Goal: Task Accomplishment & Management: Complete application form

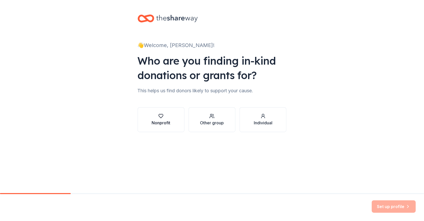
click at [163, 123] on div "Nonprofit" at bounding box center [161, 123] width 19 height 6
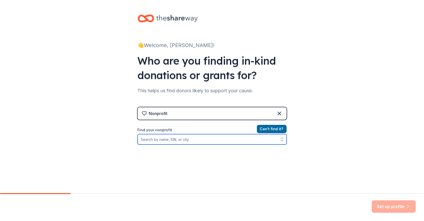
click at [159, 139] on input "Find your nonprofit" at bounding box center [212, 139] width 149 height 10
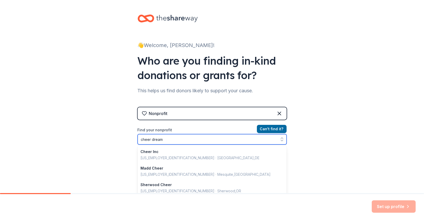
type input "cheer dreams"
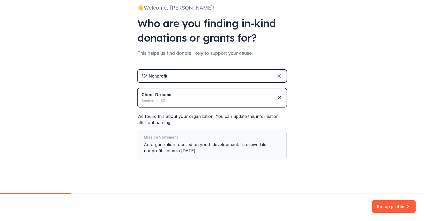
scroll to position [40, 0]
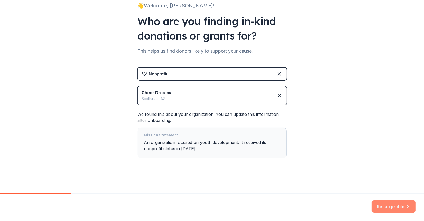
click at [386, 206] on button "Set up profile" at bounding box center [394, 207] width 44 height 12
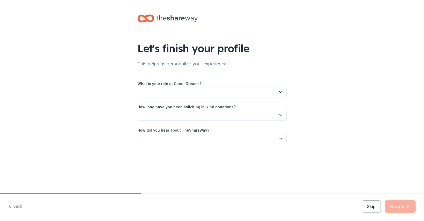
click at [215, 93] on button "button" at bounding box center [212, 92] width 149 height 11
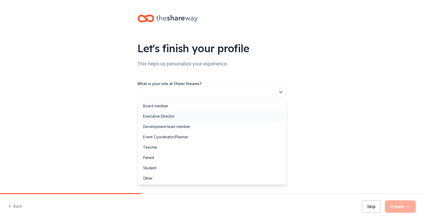
click at [195, 120] on div "Executive Director" at bounding box center [212, 116] width 146 height 10
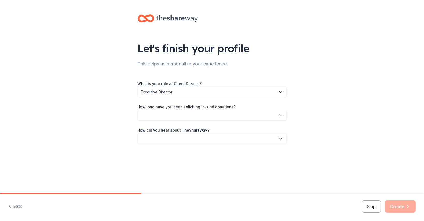
click at [180, 119] on button "button" at bounding box center [212, 115] width 149 height 11
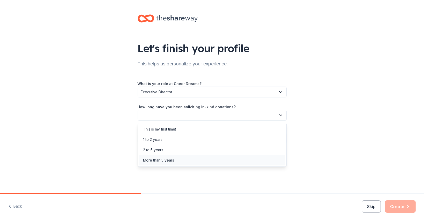
click at [175, 158] on div "More than 5 years" at bounding box center [212, 160] width 146 height 10
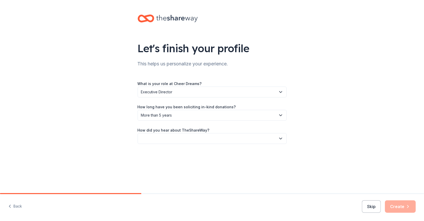
click at [176, 138] on button "button" at bounding box center [212, 138] width 149 height 11
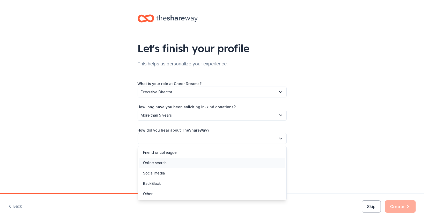
click at [170, 162] on div "Online search" at bounding box center [212, 163] width 146 height 10
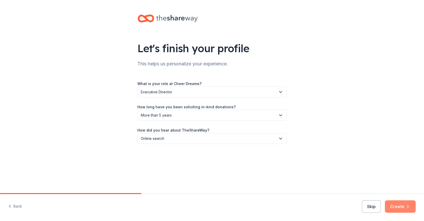
click at [396, 211] on button "Create" at bounding box center [400, 207] width 31 height 12
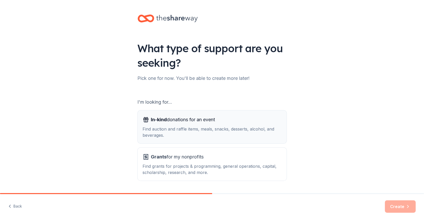
click at [204, 131] on div "Find auction and raffle items, meals, snacks, desserts, alcohol, and beverages." at bounding box center [212, 132] width 139 height 12
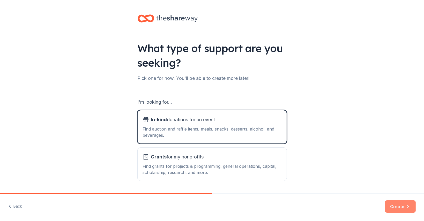
click at [404, 210] on button "Create" at bounding box center [400, 207] width 31 height 12
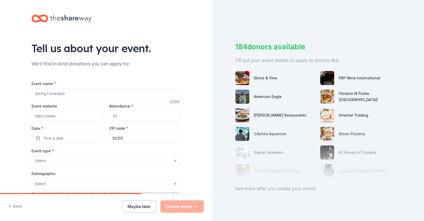
click at [72, 91] on input "Event name *" at bounding box center [106, 94] width 149 height 10
type input "N"
type input "Annual Showcase Silent Auction"
click at [51, 118] on input "Event website" at bounding box center [67, 116] width 71 height 10
click at [128, 119] on input "Attendance *" at bounding box center [144, 116] width 71 height 10
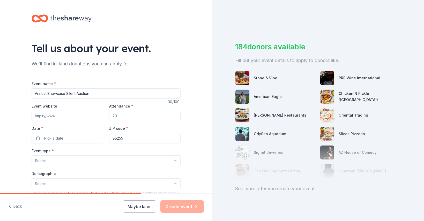
type input "0"
type input "1000"
click at [75, 139] on button "Pick a date" at bounding box center [67, 138] width 71 height 10
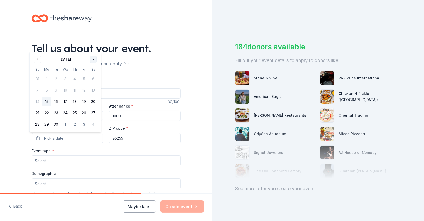
click at [94, 61] on button "Go to next month" at bounding box center [93, 59] width 7 height 7
click at [36, 103] on button "16" at bounding box center [37, 101] width 9 height 9
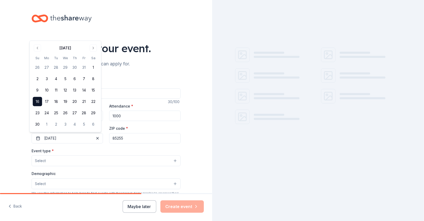
click at [133, 141] on input "85255" at bounding box center [144, 138] width 71 height 10
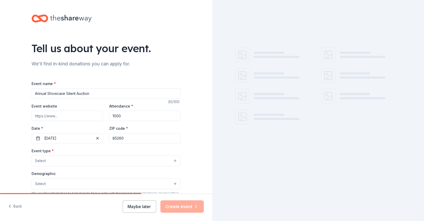
type input "85260"
click at [86, 160] on button "Select" at bounding box center [106, 161] width 149 height 11
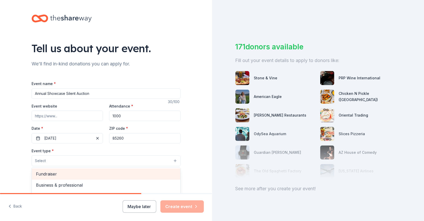
click at [82, 177] on span "Fundraiser" at bounding box center [106, 174] width 140 height 7
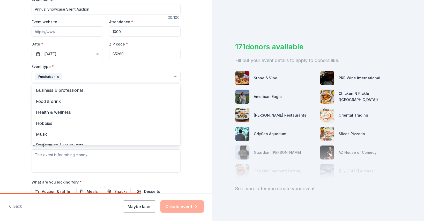
scroll to position [87, 0]
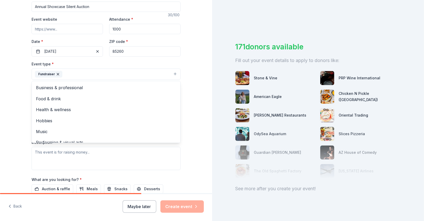
click at [5, 126] on div "Tell us about your event. We'll find in-kind donations you can apply for. Event…" at bounding box center [106, 85] width 212 height 345
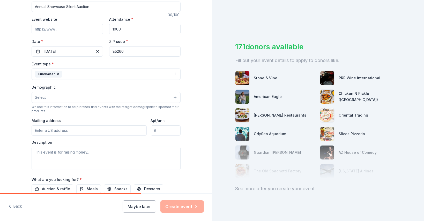
click at [59, 95] on button "Select" at bounding box center [106, 97] width 149 height 11
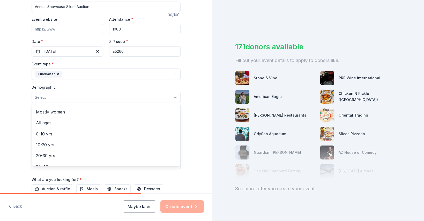
scroll to position [18, 0]
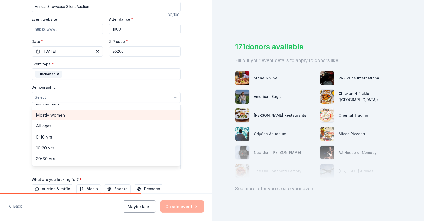
click at [60, 116] on span "Mostly women" at bounding box center [106, 115] width 140 height 7
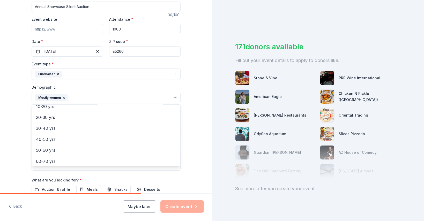
scroll to position [49, 0]
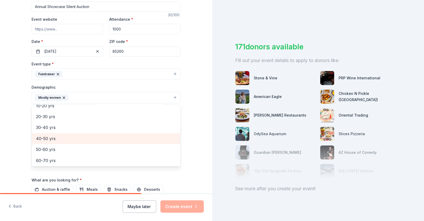
click at [42, 141] on span "40-50 yrs" at bounding box center [106, 138] width 140 height 7
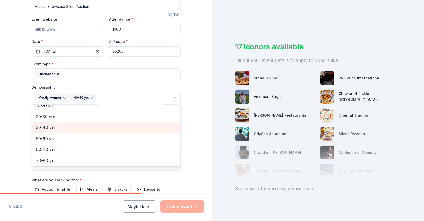
click at [46, 128] on span "30-40 yrs" at bounding box center [106, 127] width 140 height 7
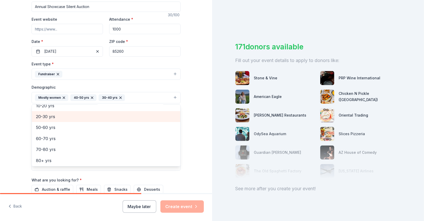
click at [66, 118] on span "20-30 yrs" at bounding box center [106, 116] width 140 height 7
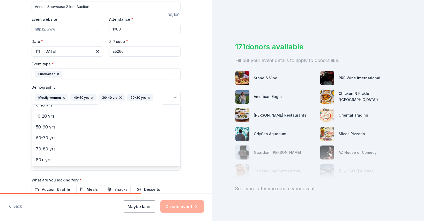
click at [14, 136] on div "Tell us about your event. We'll find in-kind donations you can apply for. Event…" at bounding box center [106, 85] width 212 height 345
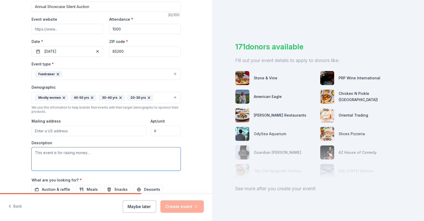
click at [55, 156] on textarea at bounding box center [106, 159] width 149 height 23
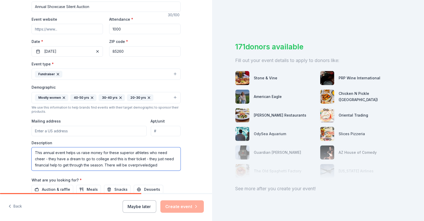
click at [125, 167] on textarea "This annual event helps us raise money for these superior athletes who need che…" at bounding box center [106, 159] width 149 height 23
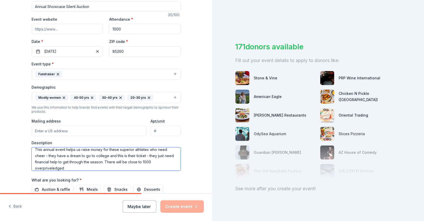
click at [42, 167] on textarea "This annual event helps us raise money for these superior athletes who need che…" at bounding box center [106, 159] width 149 height 23
click at [44, 170] on textarea "This annual event helps us raise money for these superior athletes who need che…" at bounding box center [106, 159] width 149 height 23
click at [44, 169] on textarea "This annual event helps us raise money for these superior athletes who need che…" at bounding box center [106, 159] width 149 height 23
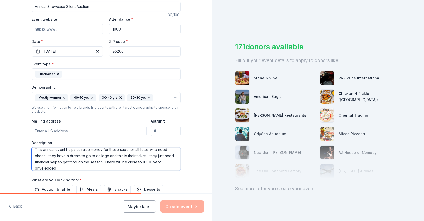
click at [47, 167] on textarea "This annual event helps us raise money for these superior athletes who need che…" at bounding box center [106, 159] width 149 height 23
click at [40, 167] on textarea "This annual event helps us raise money for these superior athletes who need che…" at bounding box center [106, 159] width 149 height 23
click at [61, 167] on textarea "This annual event helps us raise money for these superior athletes who need che…" at bounding box center [106, 159] width 149 height 23
click at [43, 169] on textarea "This annual event helps us raise money for these superior athletes who need che…" at bounding box center [106, 159] width 149 height 23
click at [56, 168] on textarea "This annual event helps us raise money for these superior athletes who need che…" at bounding box center [106, 159] width 149 height 23
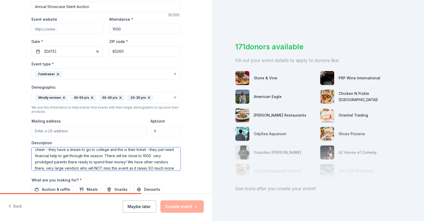
scroll to position [16, 0]
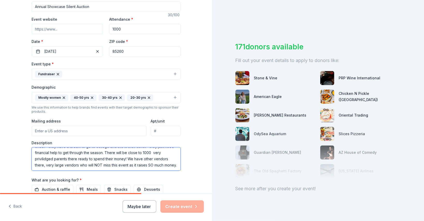
click at [44, 154] on textarea "This annual event helps us raise money for these superior athletes who need che…" at bounding box center [106, 159] width 149 height 23
click at [42, 155] on textarea "This annual event helps us raise money for these superior athletes who need che…" at bounding box center [106, 159] width 149 height 23
click at [48, 156] on textarea "This annual event helps us raise money for these superior athletes who need che…" at bounding box center [106, 159] width 149 height 23
paste textarea "ged"
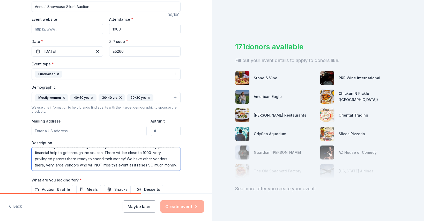
click at [120, 155] on textarea "This annual event helps us raise money for these superior athletes who need che…" at bounding box center [106, 159] width 149 height 23
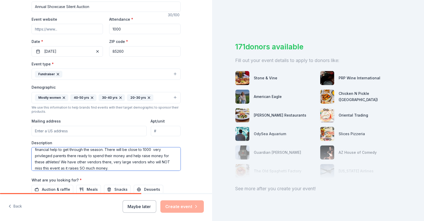
click at [116, 167] on textarea "This annual event helps us raise money for these superior athletes who need che…" at bounding box center [106, 159] width 149 height 23
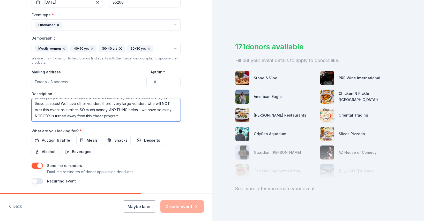
scroll to position [139, 0]
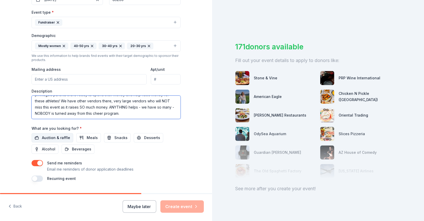
type textarea "This annual event helps us raise money for these superior athletes who need che…"
click at [48, 140] on span "Auction & raffle" at bounding box center [56, 138] width 28 height 6
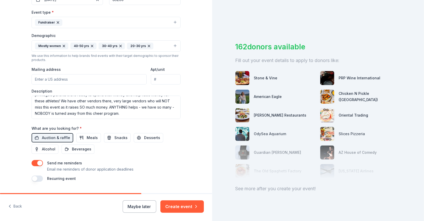
click at [38, 179] on button "button" at bounding box center [37, 179] width 11 height 6
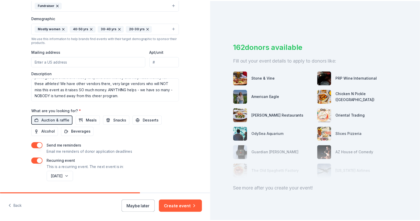
scroll to position [171, 0]
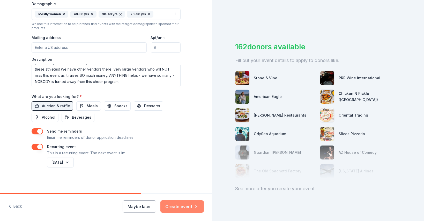
click at [177, 206] on button "Create event" at bounding box center [181, 207] width 43 height 12
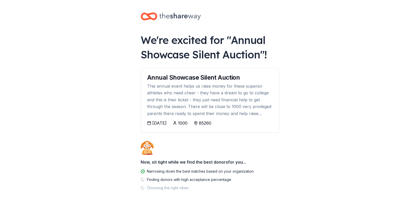
scroll to position [4, 0]
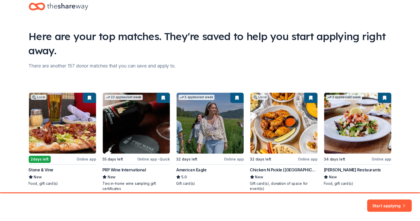
scroll to position [36, 0]
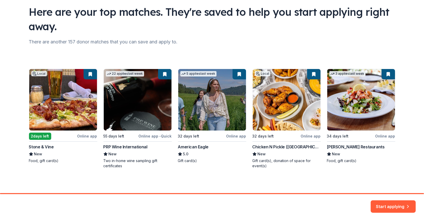
click at [235, 136] on div "Local 2 days left Online app Stone & Vine New Food, gift card(s) 22 applies las…" at bounding box center [212, 119] width 366 height 100
click at [389, 198] on div "Start applying" at bounding box center [212, 207] width 424 height 27
click at [390, 205] on button "Start applying" at bounding box center [393, 203] width 45 height 12
click at [396, 203] on div "Start applying" at bounding box center [393, 207] width 45 height 12
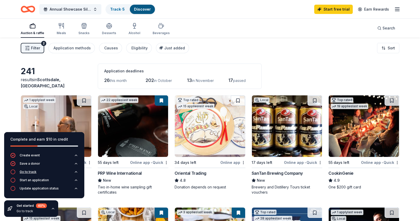
click at [33, 171] on div "Go to track" at bounding box center [28, 172] width 17 height 4
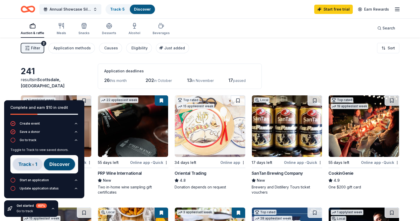
click at [53, 211] on div "Get started 40 % Go to track" at bounding box center [31, 209] width 54 height 17
click at [27, 209] on div "Get started 40 % Go to track" at bounding box center [32, 209] width 30 height 10
click at [39, 208] on div "40 %" at bounding box center [41, 206] width 11 height 5
click at [27, 165] on img at bounding box center [44, 164] width 68 height 18
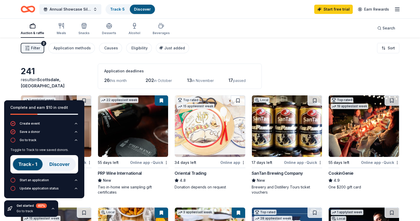
click at [61, 165] on img at bounding box center [44, 164] width 68 height 18
click at [23, 109] on div "Complete and earn $10 in credit" at bounding box center [44, 108] width 68 height 6
click at [26, 206] on div "Get started 40 %" at bounding box center [32, 206] width 30 height 5
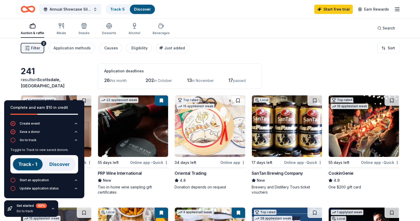
click at [52, 210] on icon "button" at bounding box center [53, 209] width 4 height 4
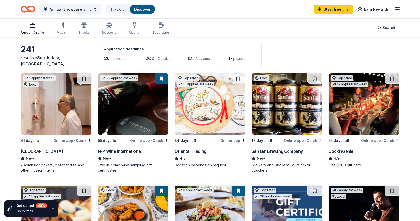
scroll to position [27, 0]
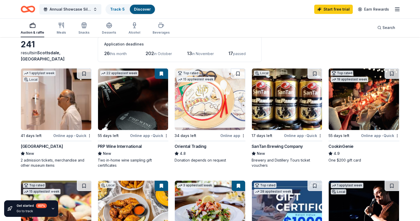
click at [50, 96] on img at bounding box center [56, 100] width 70 height 62
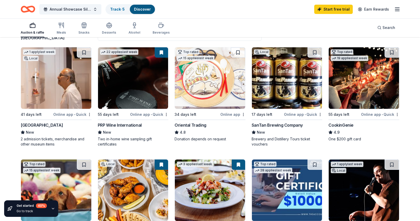
scroll to position [48, 0]
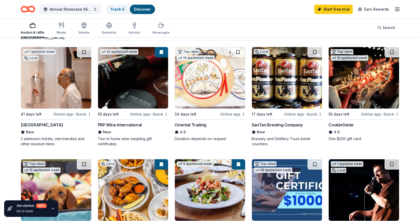
click at [360, 80] on img at bounding box center [364, 78] width 70 height 62
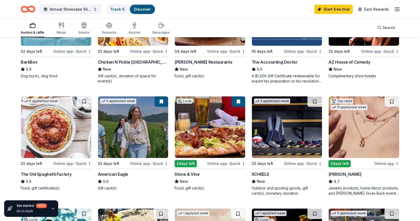
scroll to position [226, 0]
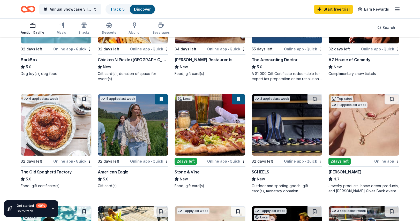
click at [151, 159] on div "Online app • Quick" at bounding box center [149, 161] width 38 height 6
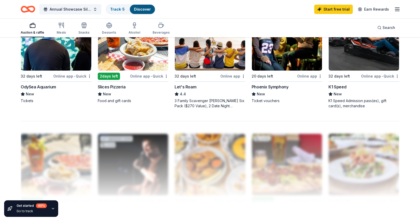
scroll to position [464, 0]
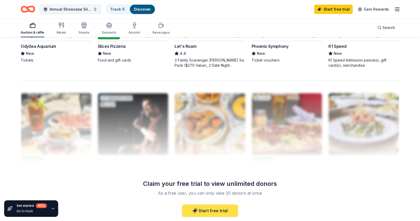
click at [209, 210] on link "Start free trial" at bounding box center [210, 211] width 56 height 12
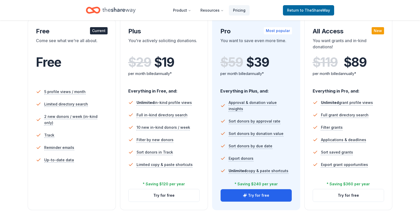
scroll to position [93, 0]
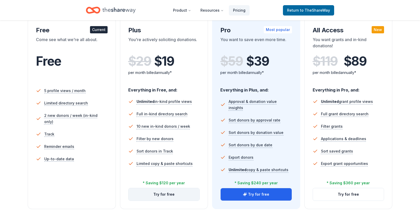
click at [162, 196] on button "Try for free" at bounding box center [164, 194] width 71 height 12
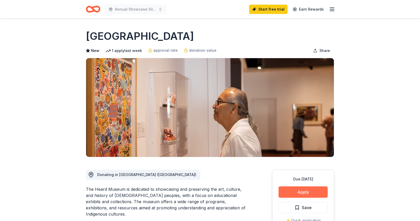
click at [300, 195] on button "Apply" at bounding box center [303, 192] width 49 height 11
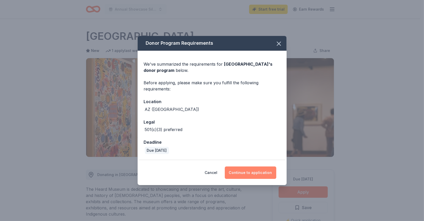
click at [254, 173] on button "Continue to application" at bounding box center [250, 173] width 51 height 12
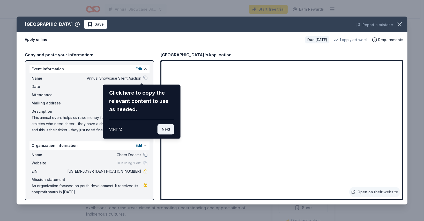
click at [167, 128] on button "Next" at bounding box center [166, 129] width 17 height 10
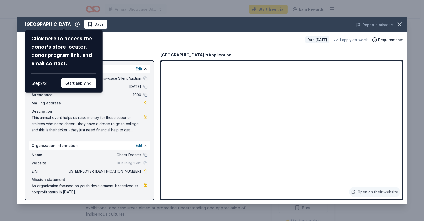
drag, startPoint x: 82, startPoint y: 84, endPoint x: 77, endPoint y: 84, distance: 5.5
click at [77, 84] on button "Start applying!" at bounding box center [78, 83] width 35 height 10
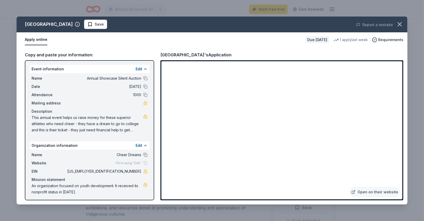
click at [55, 102] on span "Mailing address" at bounding box center [49, 103] width 35 height 6
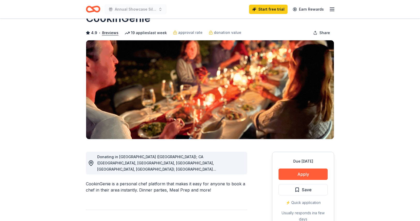
scroll to position [13, 0]
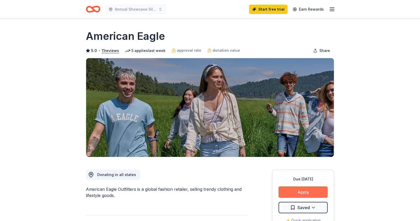
click at [299, 193] on button "Apply" at bounding box center [303, 192] width 49 height 11
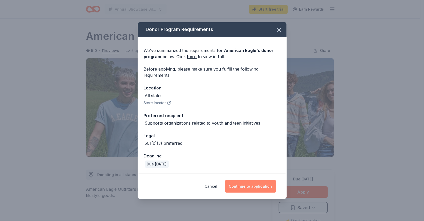
click at [256, 188] on button "Continue to application" at bounding box center [250, 186] width 51 height 12
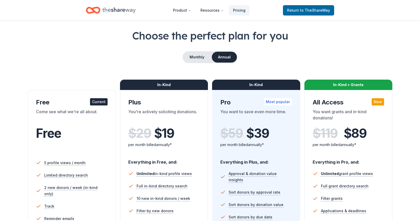
scroll to position [10, 0]
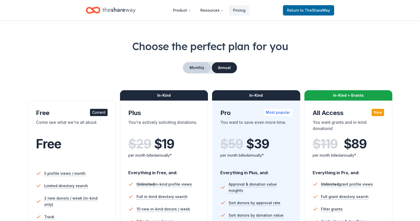
click at [197, 67] on button "Monthly" at bounding box center [197, 67] width 28 height 11
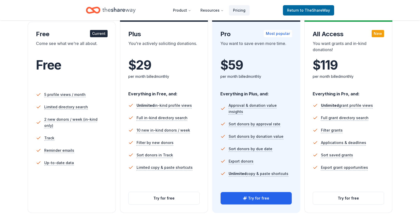
scroll to position [145, 0]
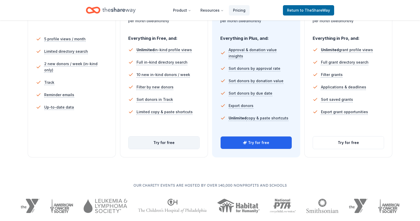
click at [165, 146] on button "Try for free" at bounding box center [164, 143] width 71 height 12
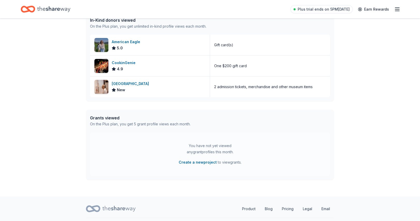
scroll to position [156, 0]
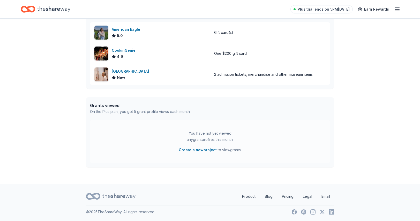
click at [31, 8] on icon "Home" at bounding box center [28, 9] width 14 height 12
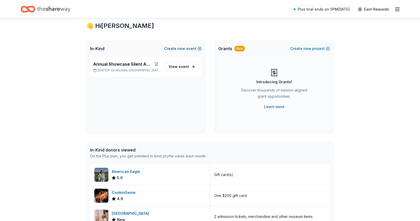
scroll to position [0, 0]
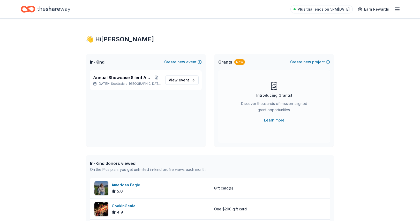
click at [61, 10] on icon "Home" at bounding box center [53, 9] width 33 height 11
click at [26, 9] on icon "Home" at bounding box center [28, 9] width 14 height 12
click at [130, 83] on span "Scottsdale, AZ" at bounding box center [136, 84] width 50 height 4
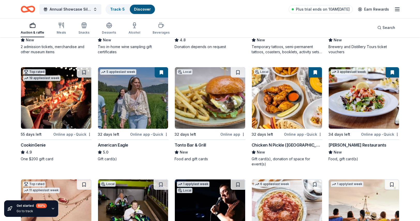
scroll to position [145, 0]
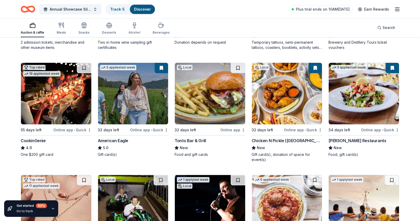
click at [234, 131] on div "Online app" at bounding box center [232, 130] width 25 height 6
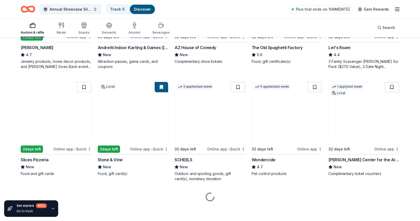
scroll to position [352, 0]
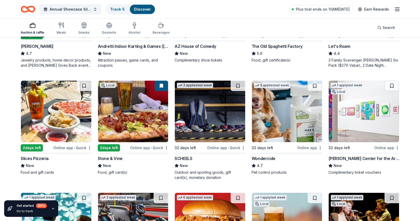
click at [121, 133] on img at bounding box center [133, 112] width 70 height 62
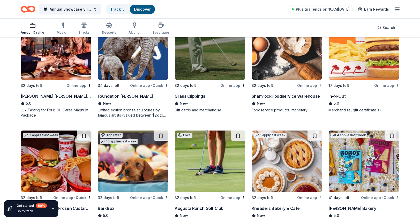
scroll to position [638, 0]
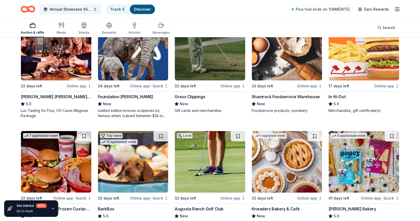
click at [361, 50] on img at bounding box center [364, 50] width 70 height 62
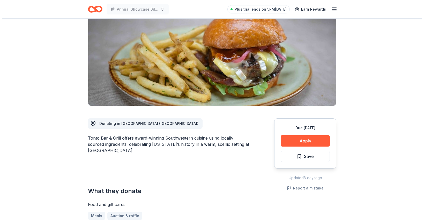
scroll to position [31, 0]
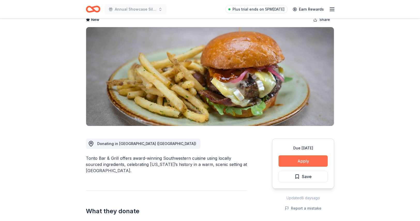
click at [300, 162] on button "Apply" at bounding box center [303, 161] width 49 height 11
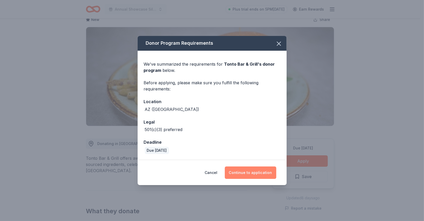
click at [248, 174] on button "Continue to application" at bounding box center [250, 173] width 51 height 12
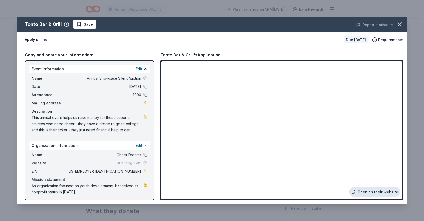
click at [366, 193] on link "Open on their website" at bounding box center [374, 192] width 51 height 10
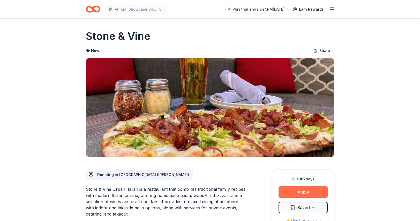
click at [306, 190] on button "Apply" at bounding box center [303, 192] width 49 height 11
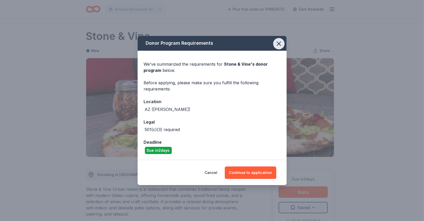
click at [281, 46] on icon "button" at bounding box center [278, 43] width 7 height 7
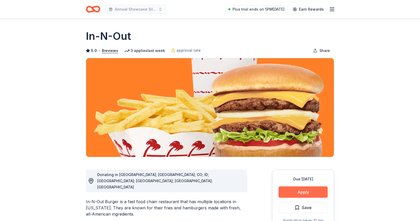
click at [306, 190] on button "Apply" at bounding box center [303, 192] width 49 height 11
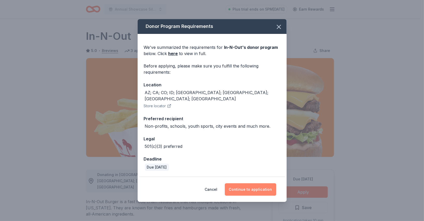
click at [249, 184] on button "Continue to application" at bounding box center [250, 189] width 51 height 12
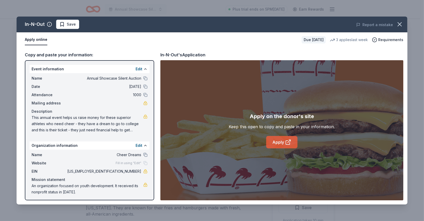
click at [283, 145] on link "Apply" at bounding box center [281, 142] width 31 height 12
